Goal: Communication & Community: Share content

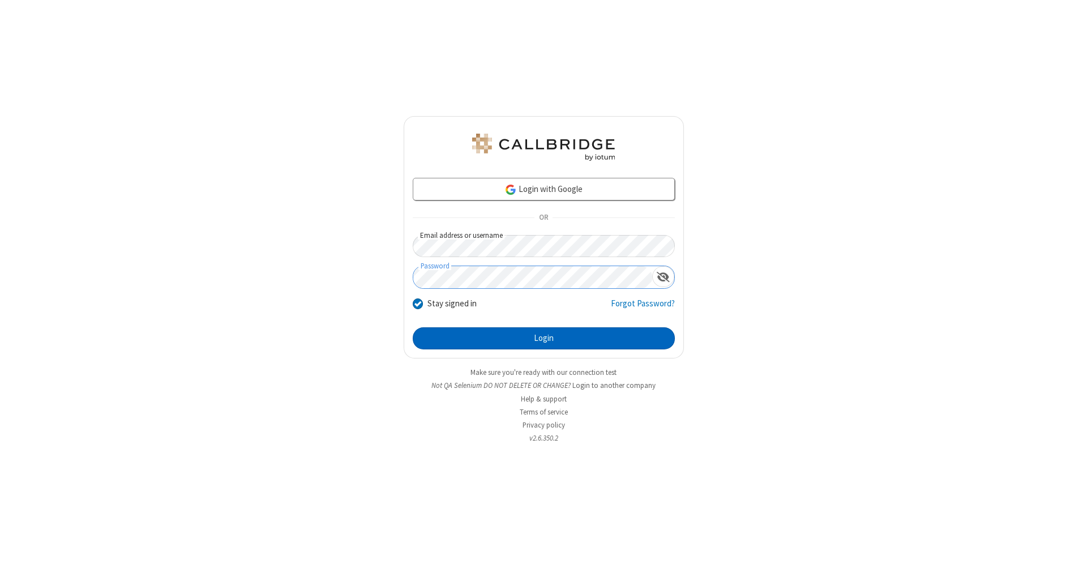
click at [543, 339] on button "Login" at bounding box center [544, 338] width 262 height 23
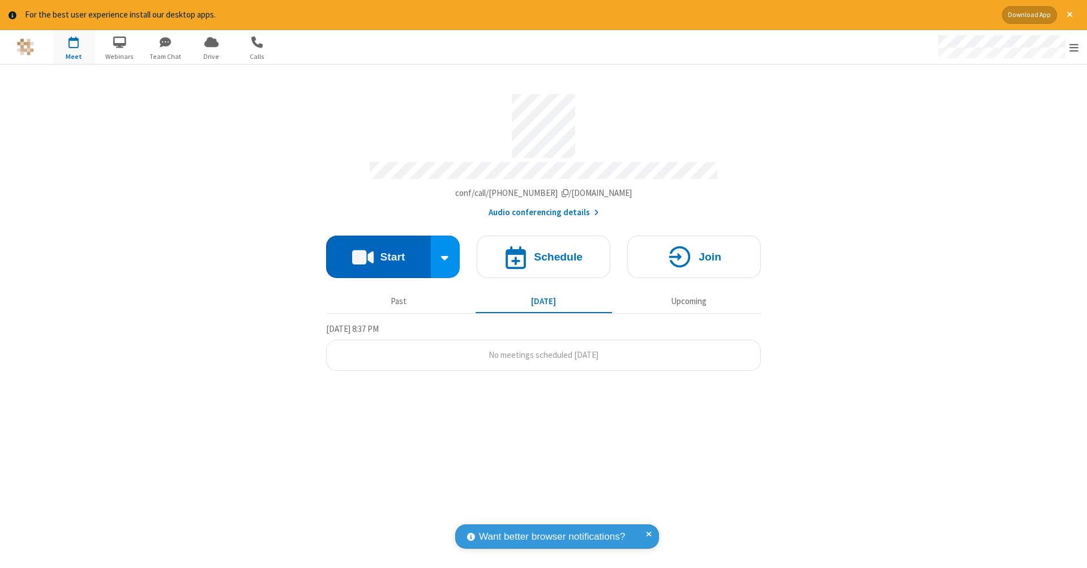
click at [378, 251] on button "Start" at bounding box center [378, 256] width 105 height 42
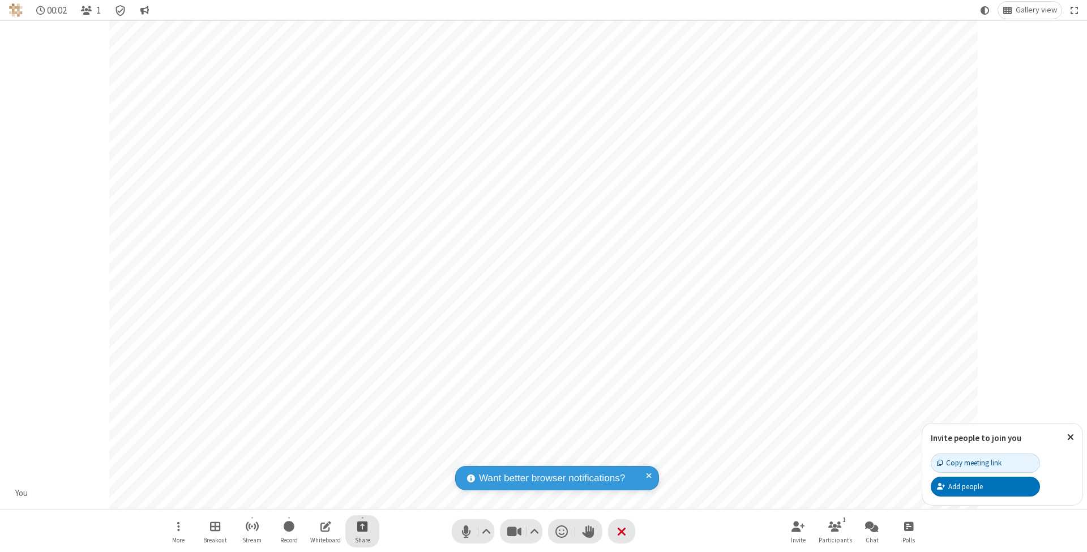
click at [362, 526] on span "Start sharing" at bounding box center [362, 526] width 11 height 14
click at [362, 458] on span "Share additional camera" at bounding box center [369, 461] width 84 height 10
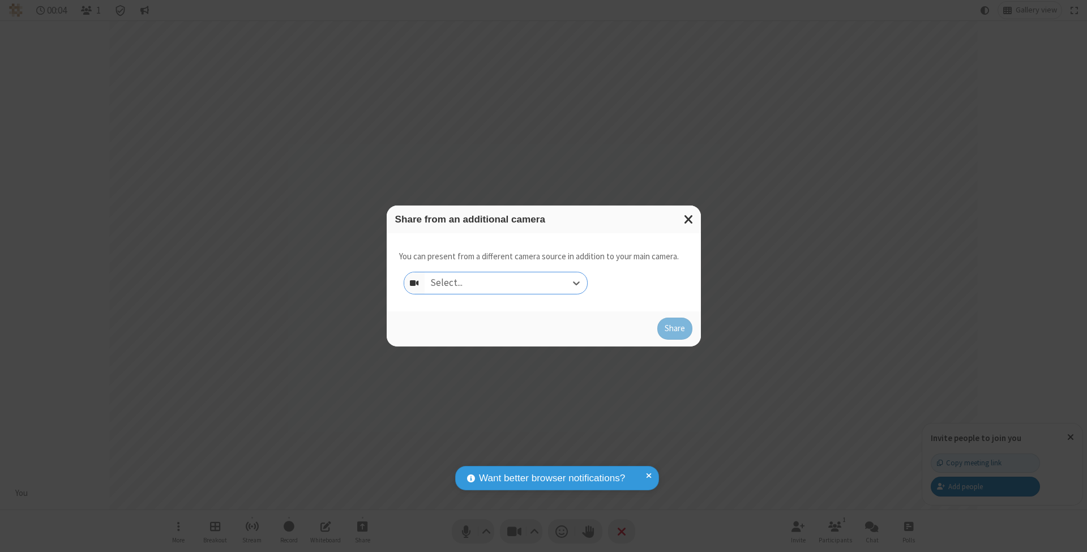
click at [505, 282] on div "Select..." at bounding box center [506, 283] width 162 height 22
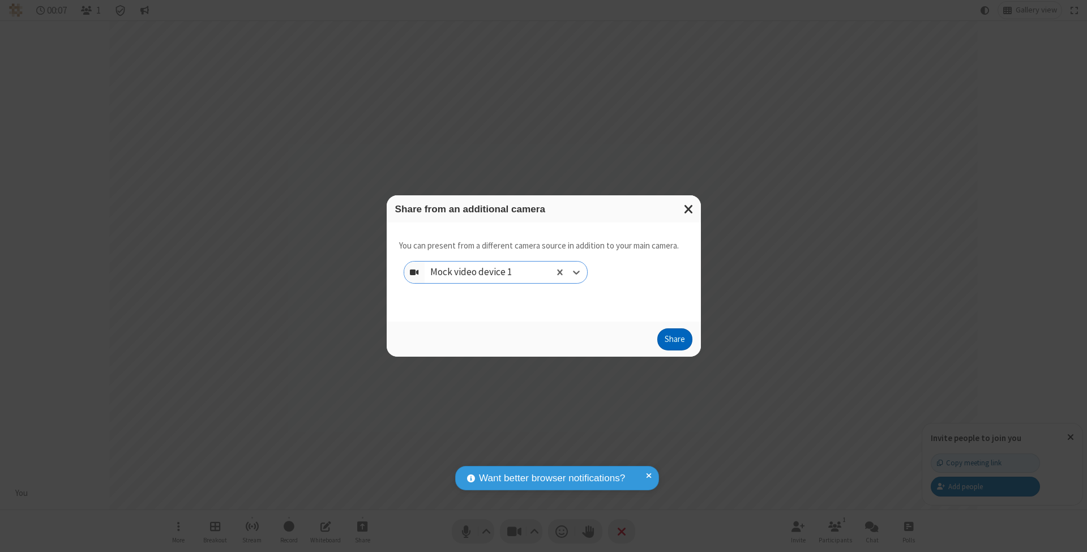
click at [674, 350] on button "Share" at bounding box center [674, 339] width 35 height 23
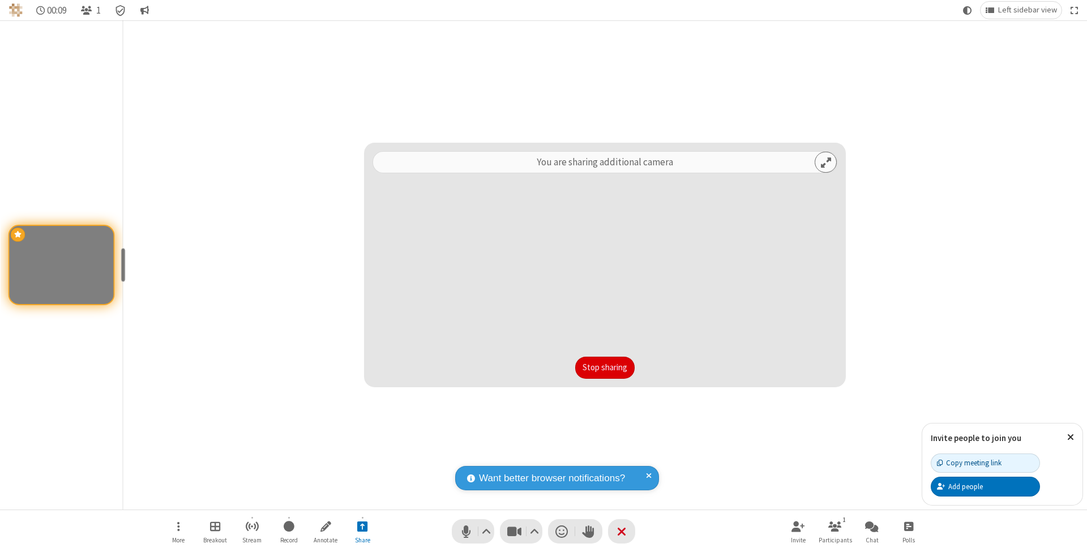
click at [605, 367] on button "Stop sharing" at bounding box center [604, 368] width 59 height 23
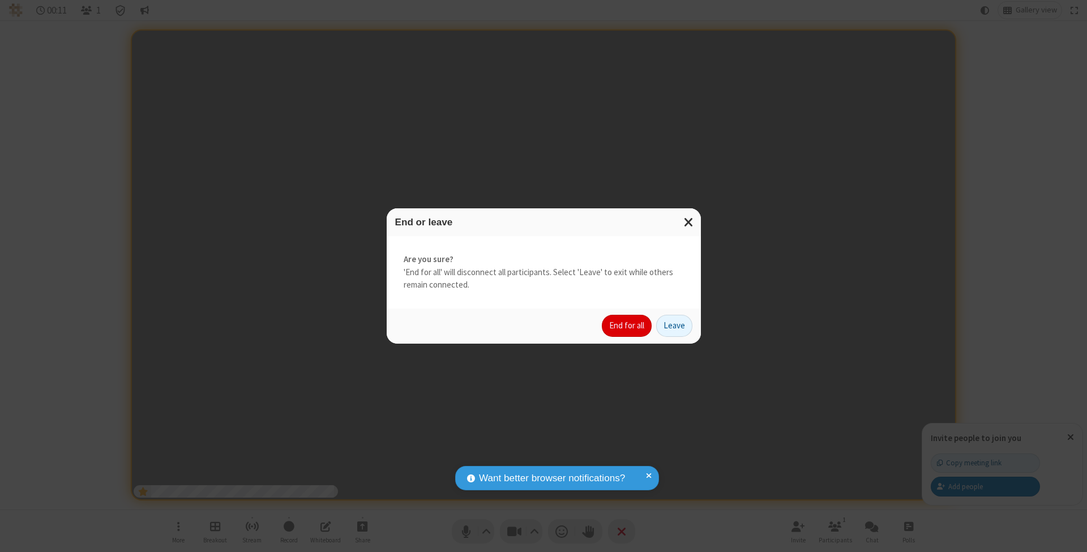
click at [627, 325] on button "End for all" at bounding box center [627, 326] width 50 height 23
